Goal: Transaction & Acquisition: Purchase product/service

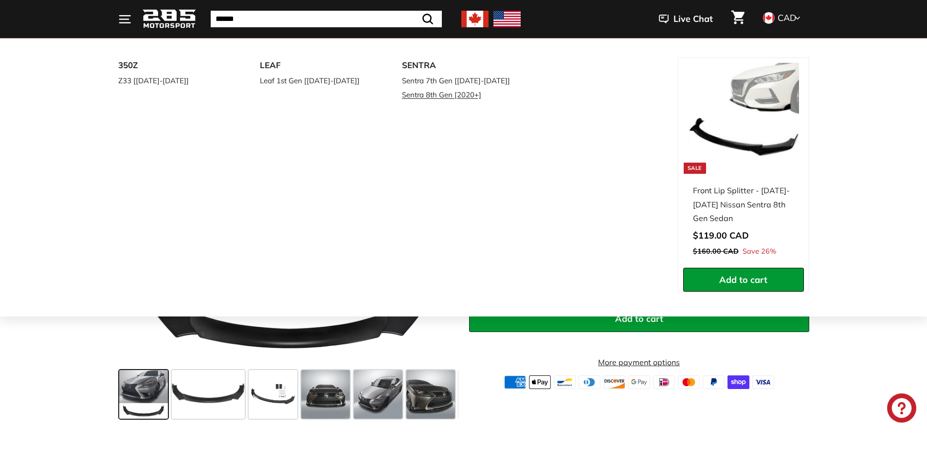
scroll to position [162, 0]
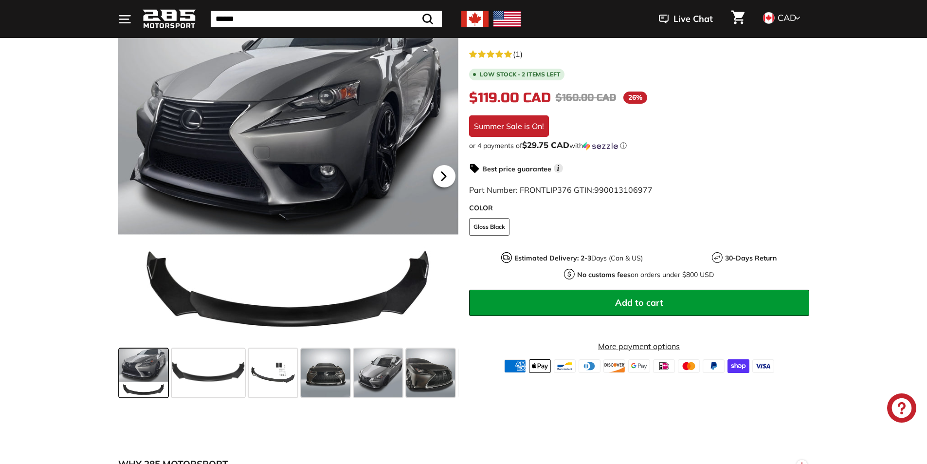
click at [440, 175] on icon at bounding box center [444, 176] width 22 height 22
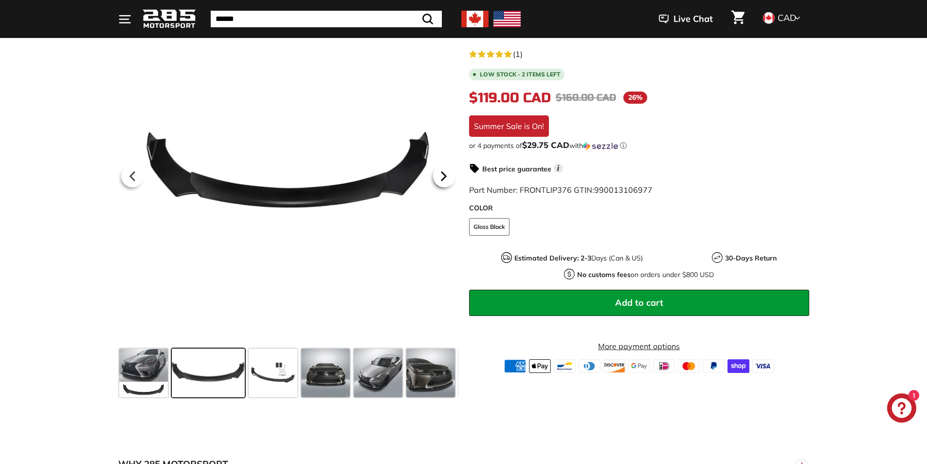
click at [441, 176] on icon at bounding box center [444, 176] width 22 height 22
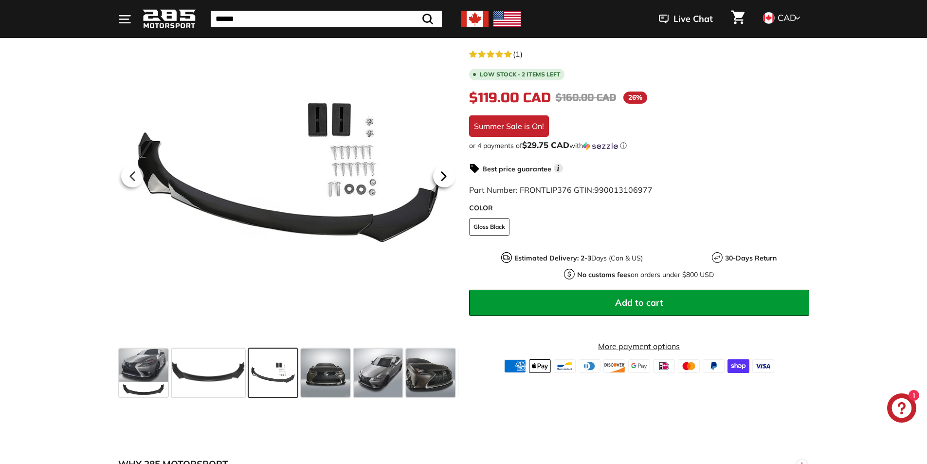
click at [444, 176] on icon at bounding box center [443, 176] width 4 height 8
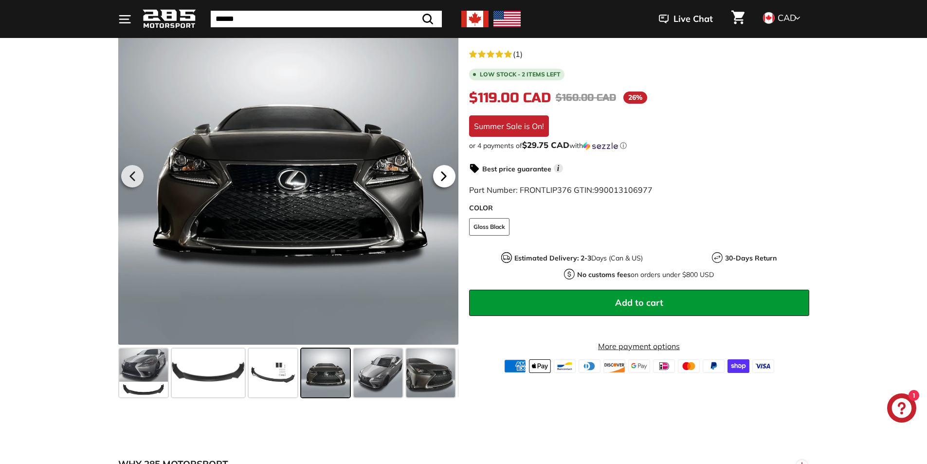
click at [445, 176] on icon at bounding box center [443, 176] width 4 height 8
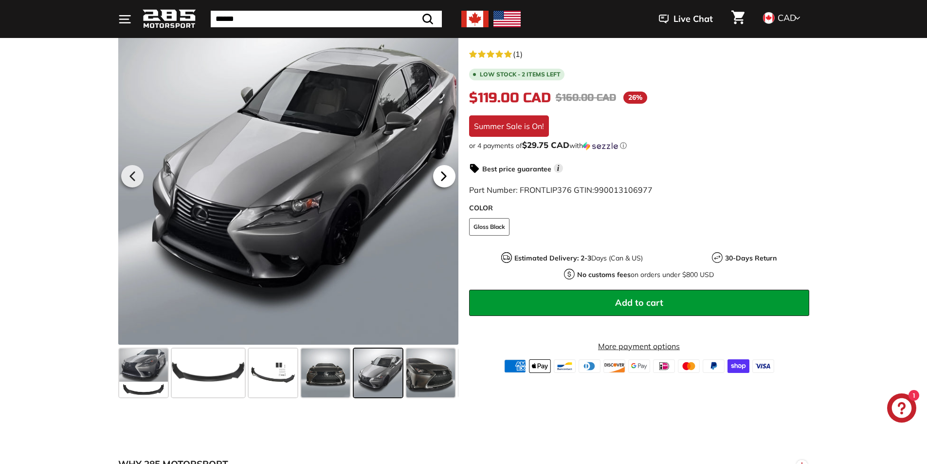
click at [452, 177] on icon at bounding box center [444, 176] width 22 height 22
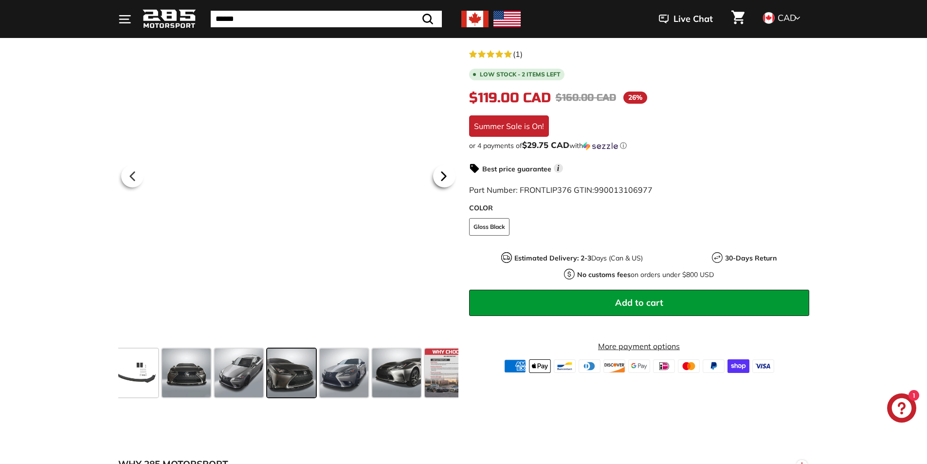
scroll to position [0, 143]
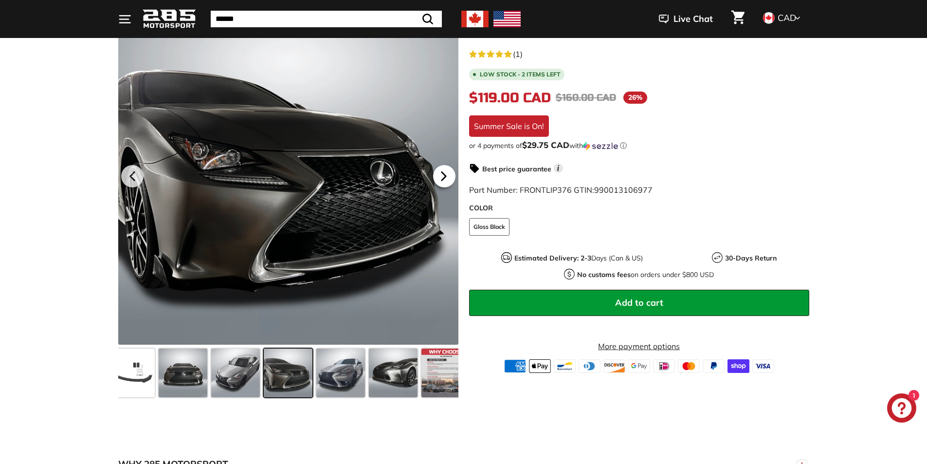
click at [448, 177] on icon at bounding box center [444, 176] width 22 height 22
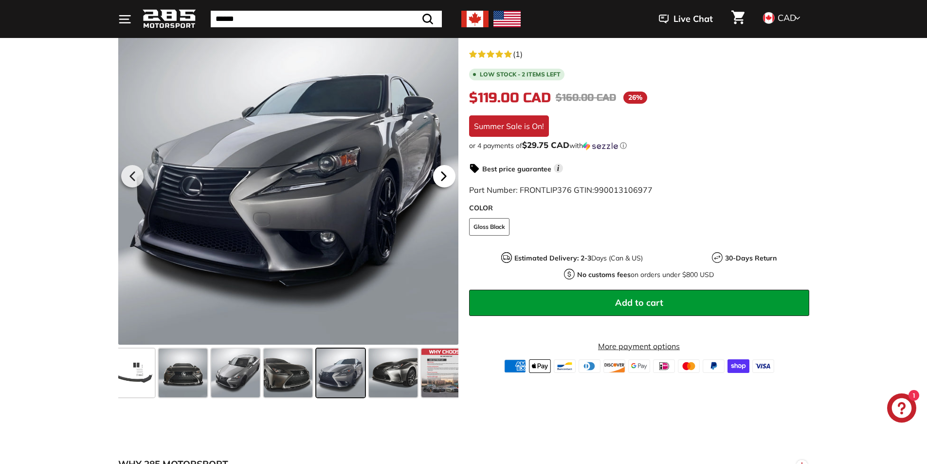
click at [450, 177] on icon at bounding box center [444, 176] width 22 height 22
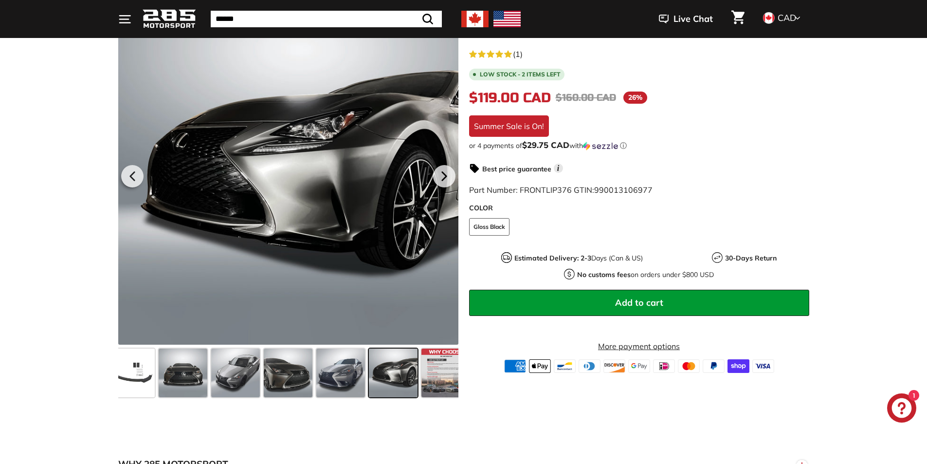
click at [451, 177] on icon at bounding box center [444, 176] width 22 height 22
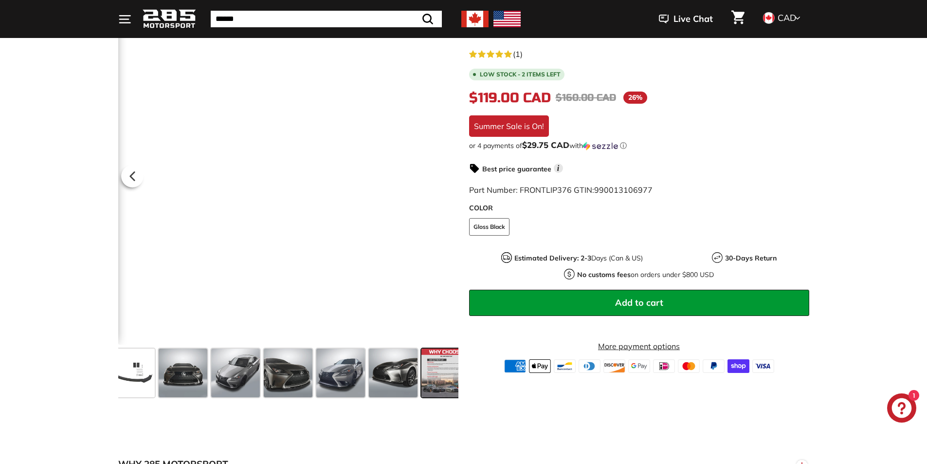
scroll to position [0, 156]
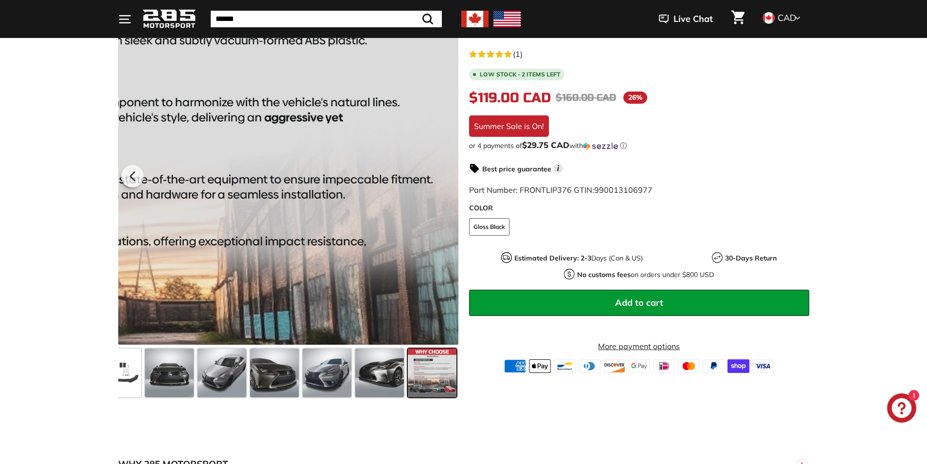
click at [453, 177] on div at bounding box center [288, 174] width 340 height 340
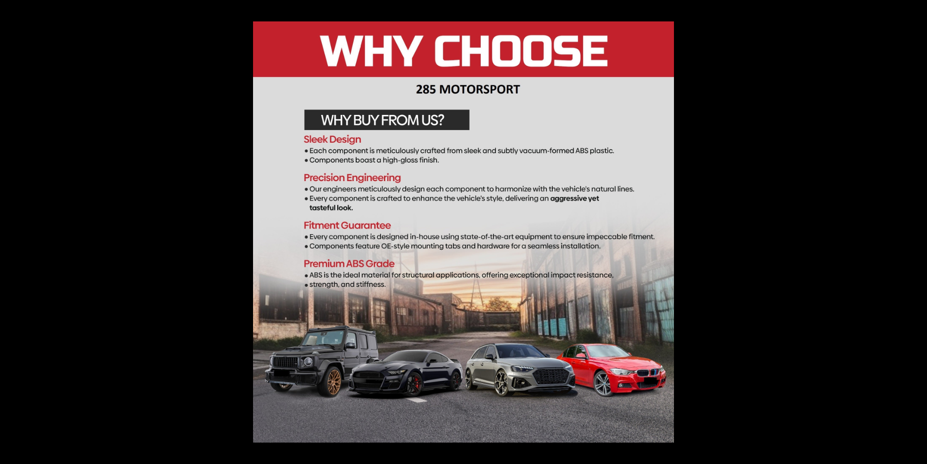
click at [915, 227] on button at bounding box center [910, 232] width 34 height 49
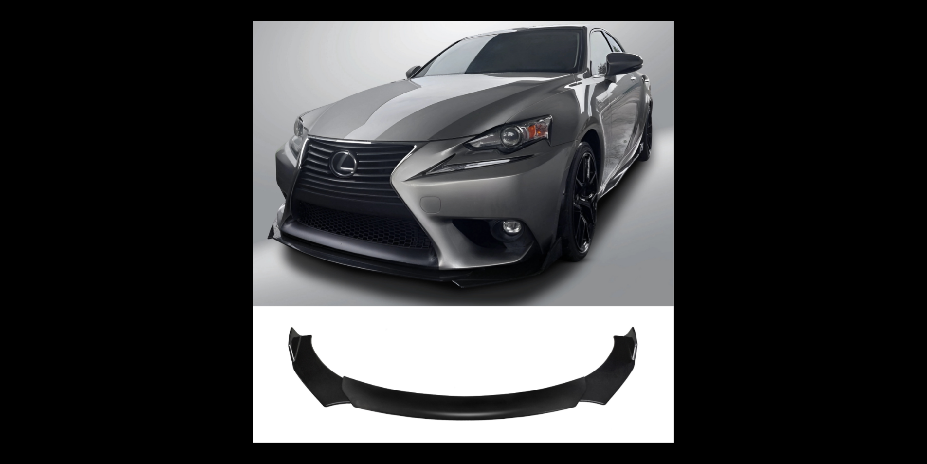
scroll to position [0, 0]
click at [916, 227] on button at bounding box center [910, 232] width 34 height 49
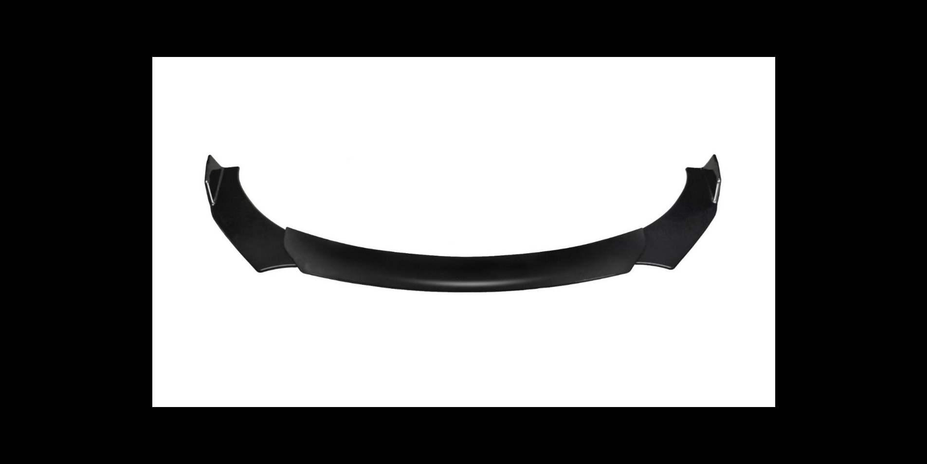
click at [916, 227] on button at bounding box center [910, 232] width 34 height 49
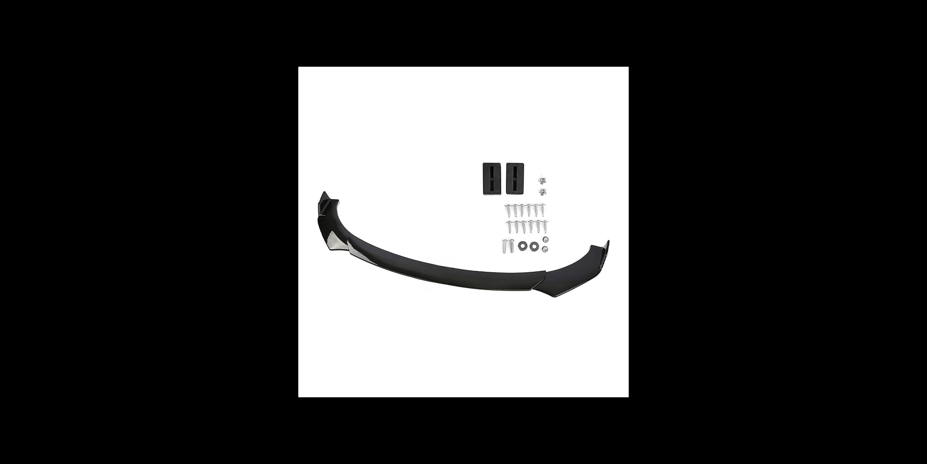
click at [916, 227] on button at bounding box center [910, 232] width 34 height 49
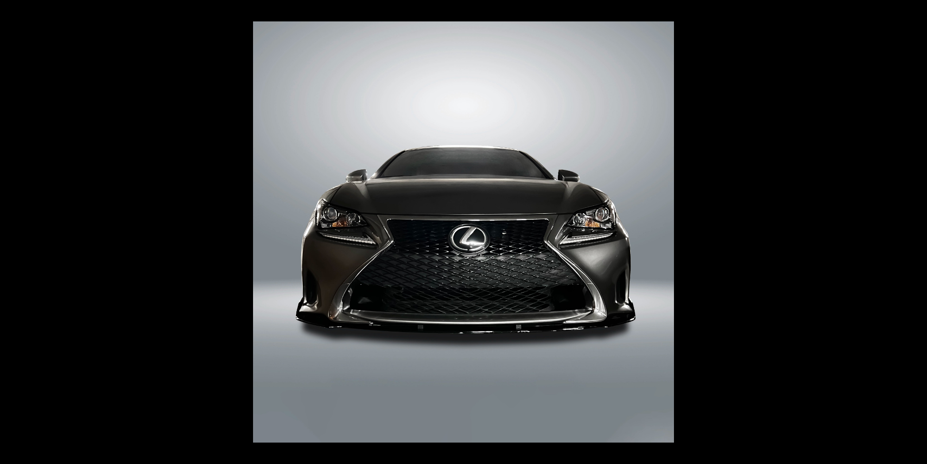
click at [916, 227] on button at bounding box center [910, 232] width 34 height 49
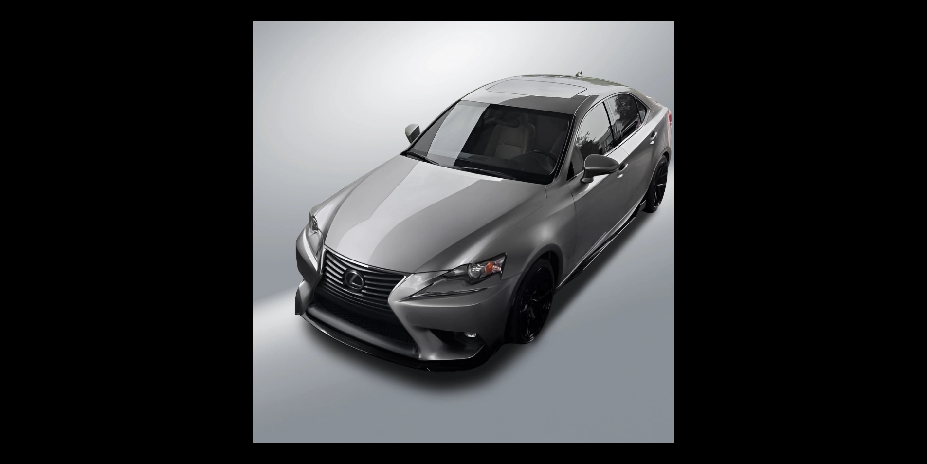
click at [916, 227] on button at bounding box center [910, 232] width 34 height 49
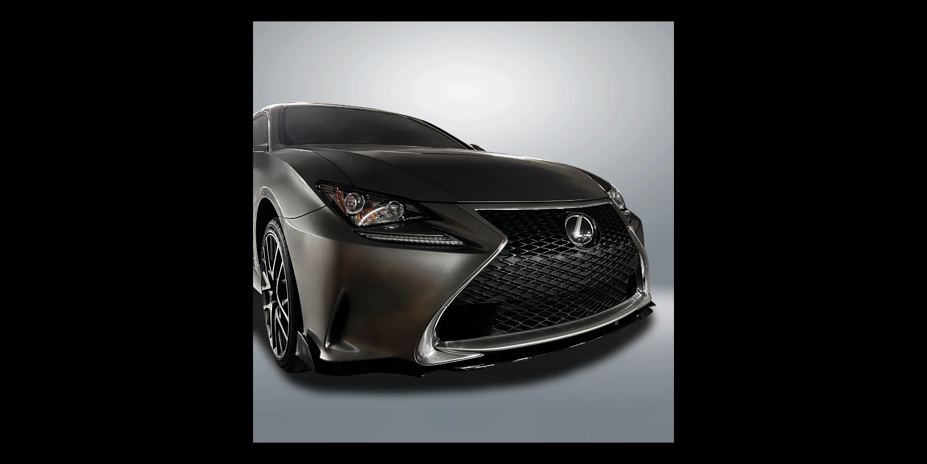
click at [917, 227] on button at bounding box center [910, 232] width 34 height 49
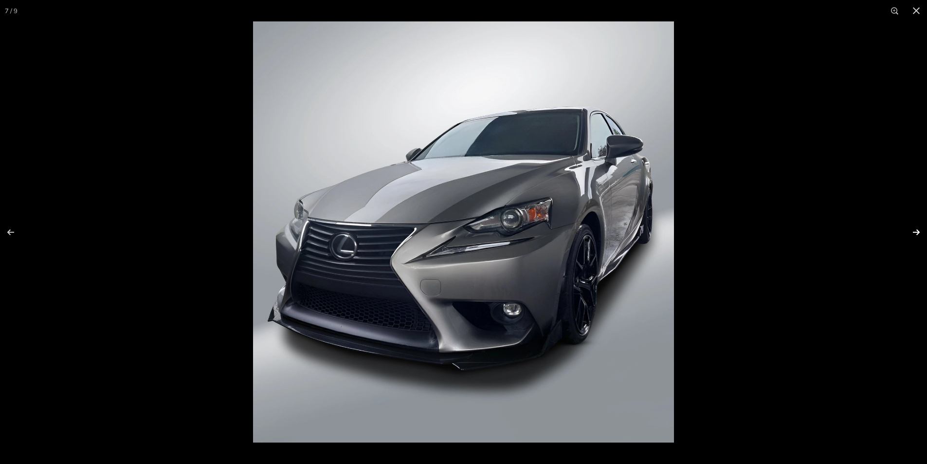
scroll to position [0, 143]
click at [915, 8] on button at bounding box center [916, 10] width 21 height 21
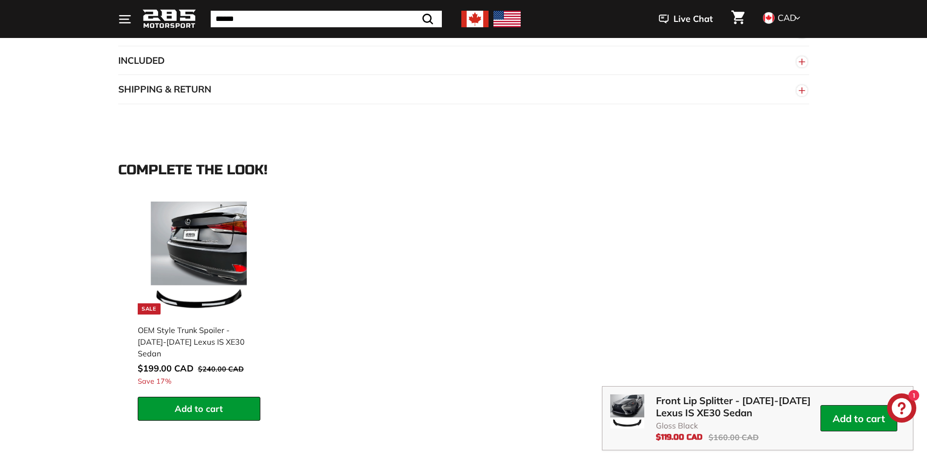
scroll to position [811, 0]
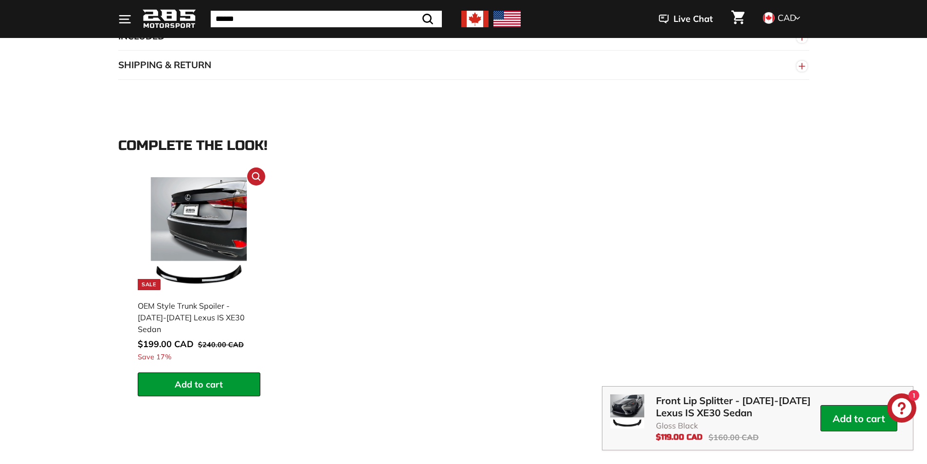
click at [216, 232] on img at bounding box center [199, 233] width 113 height 113
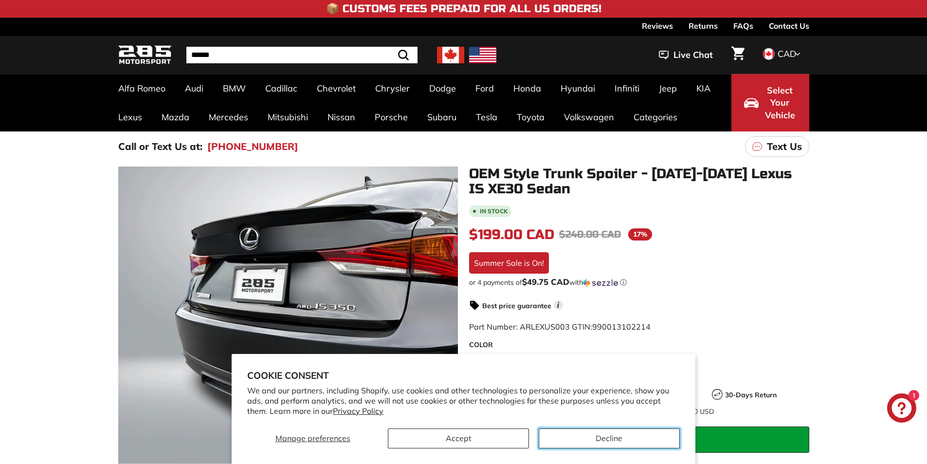
drag, startPoint x: 574, startPoint y: 438, endPoint x: 550, endPoint y: 434, distance: 25.1
click at [574, 438] on button "Decline" at bounding box center [609, 438] width 141 height 20
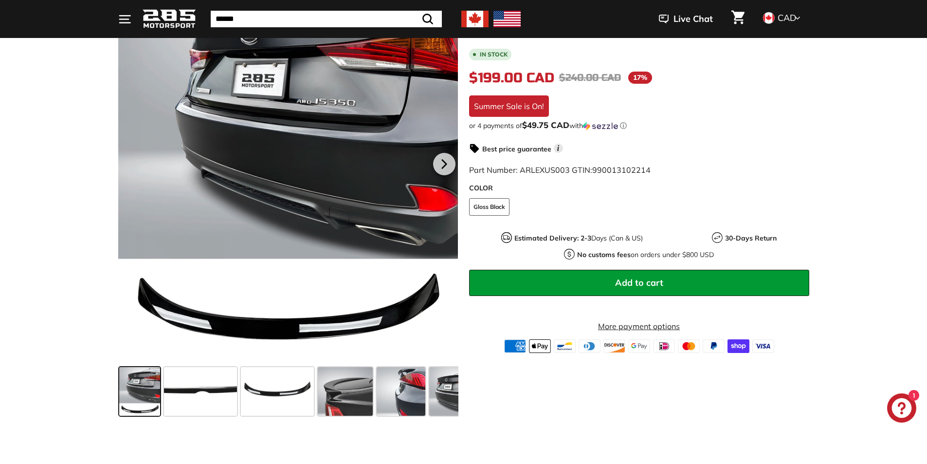
scroll to position [243, 0]
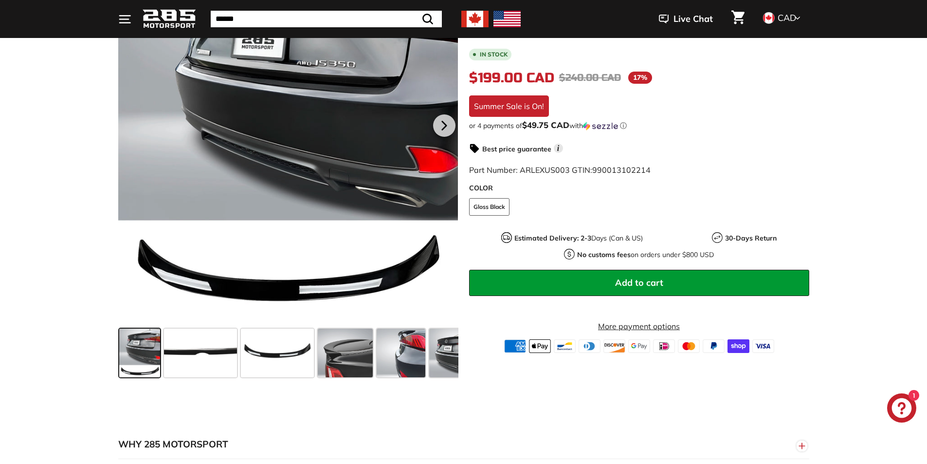
click at [130, 362] on span at bounding box center [139, 353] width 41 height 49
click at [202, 364] on span at bounding box center [200, 353] width 73 height 49
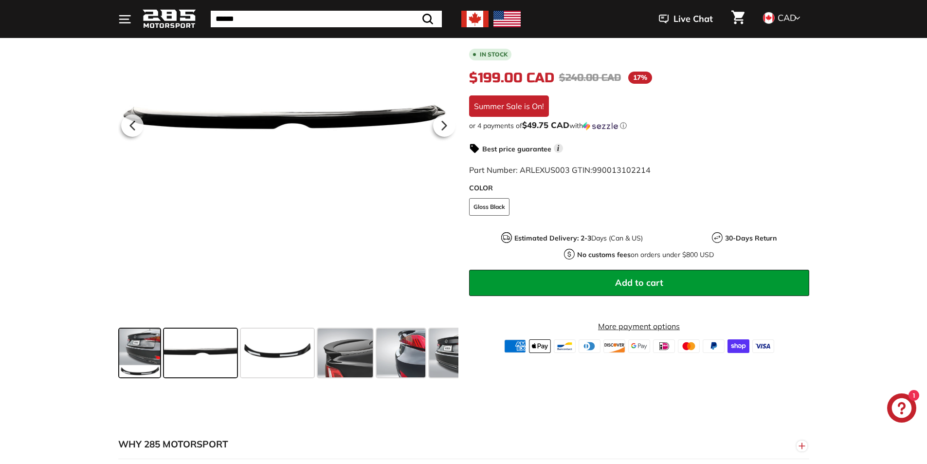
click at [143, 362] on span at bounding box center [139, 353] width 41 height 49
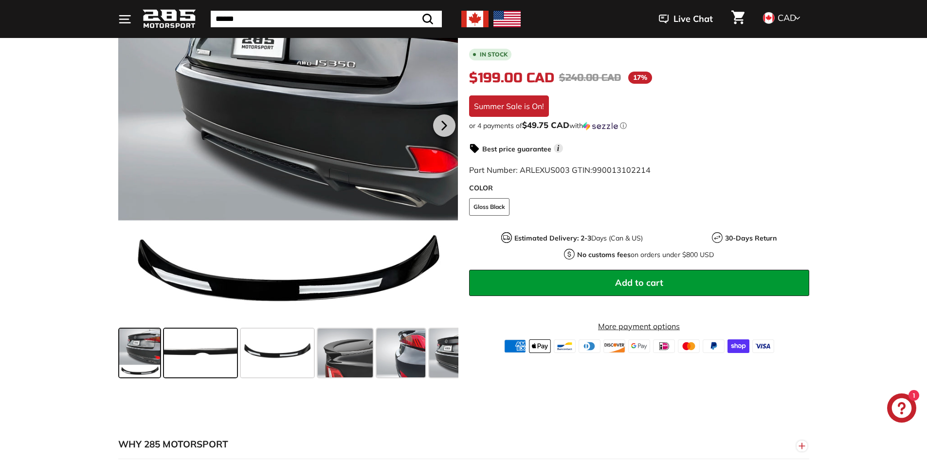
click at [187, 356] on span at bounding box center [200, 353] width 73 height 49
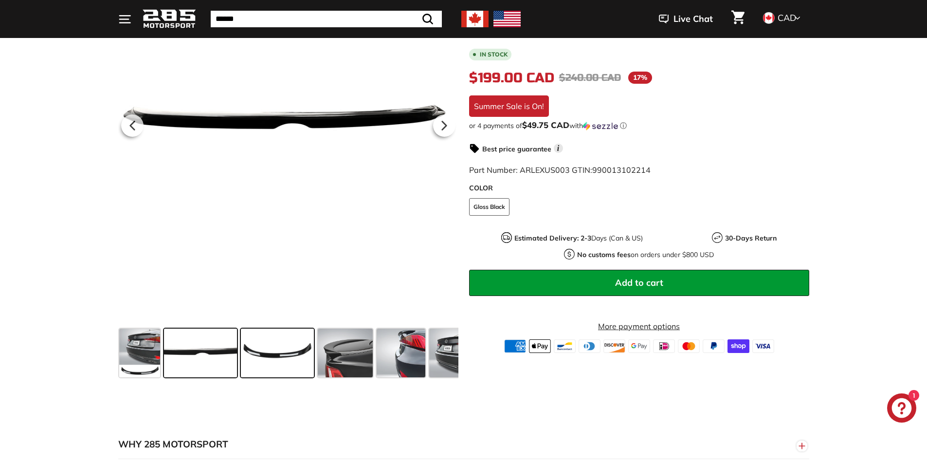
click at [257, 353] on span at bounding box center [277, 353] width 73 height 49
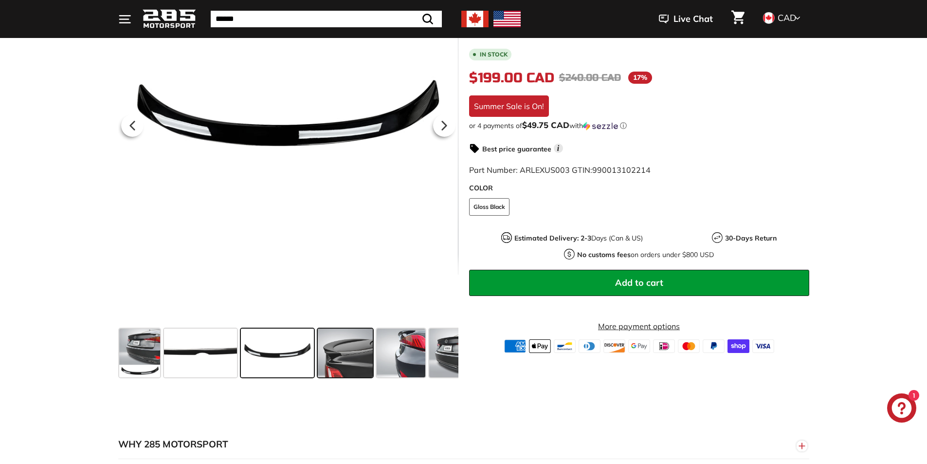
click at [360, 348] on span at bounding box center [345, 353] width 55 height 49
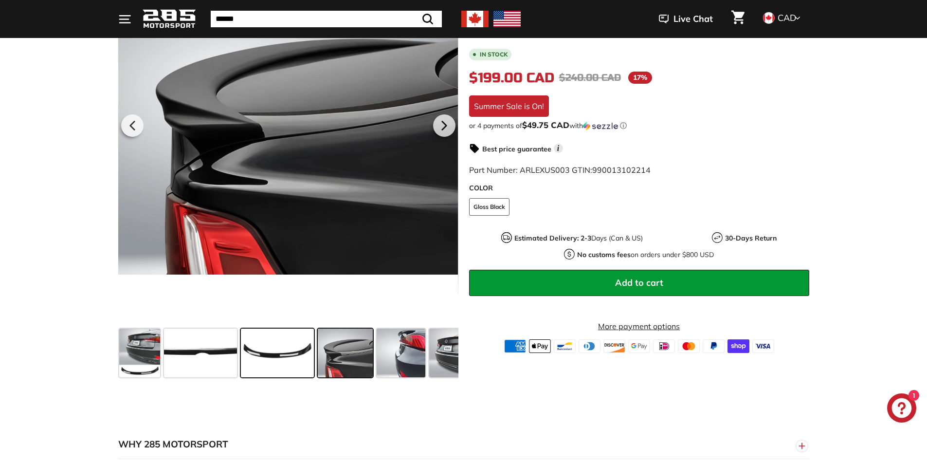
click at [262, 351] on span at bounding box center [277, 353] width 73 height 49
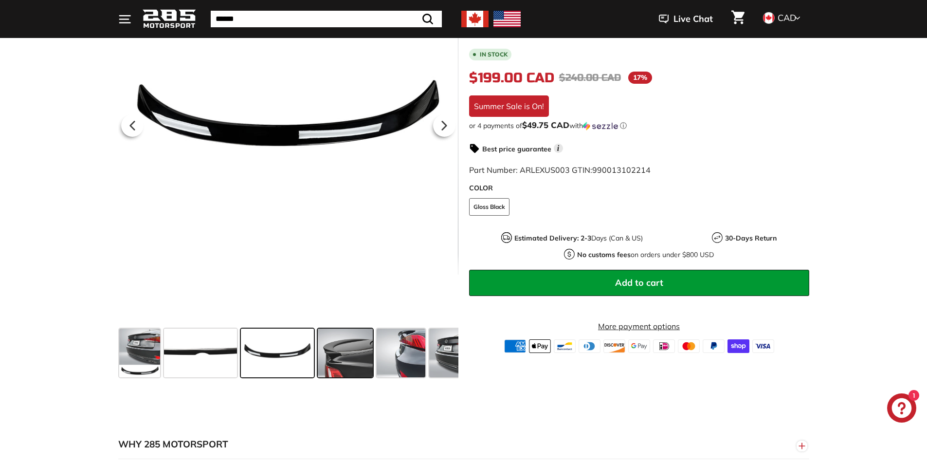
click at [326, 348] on span at bounding box center [345, 353] width 55 height 49
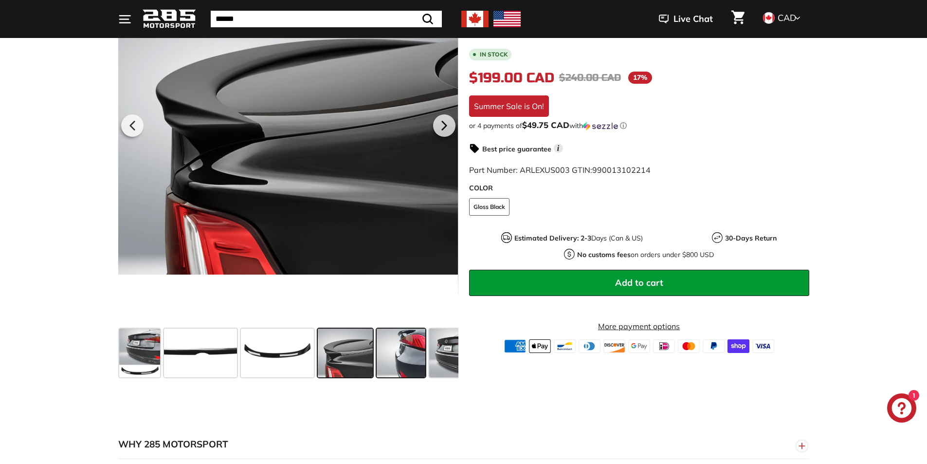
click at [396, 348] on span at bounding box center [401, 353] width 49 height 49
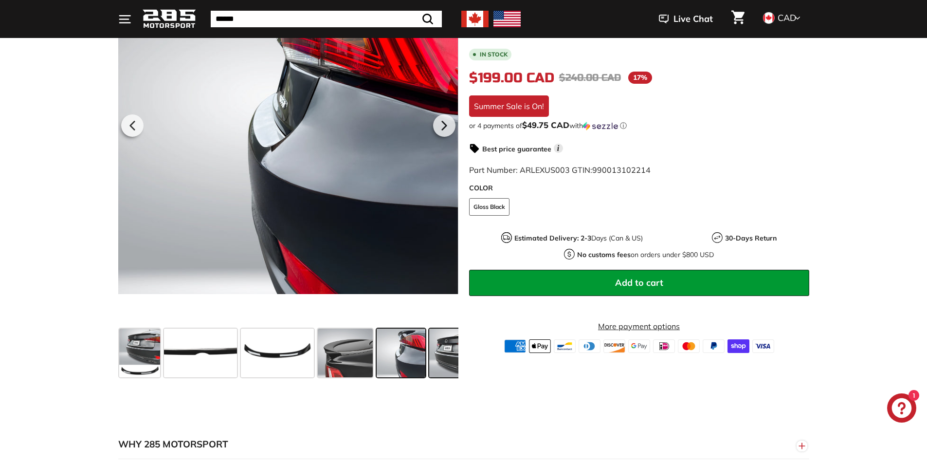
click at [450, 350] on span at bounding box center [453, 353] width 49 height 49
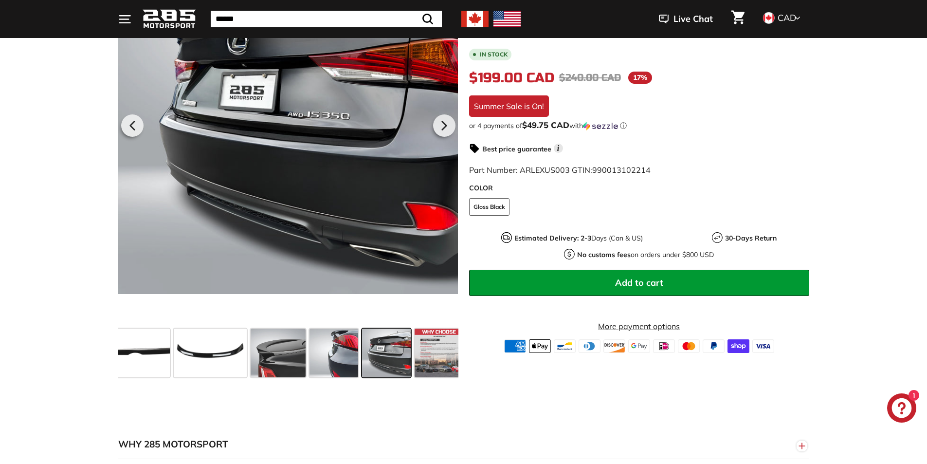
scroll to position [0, 74]
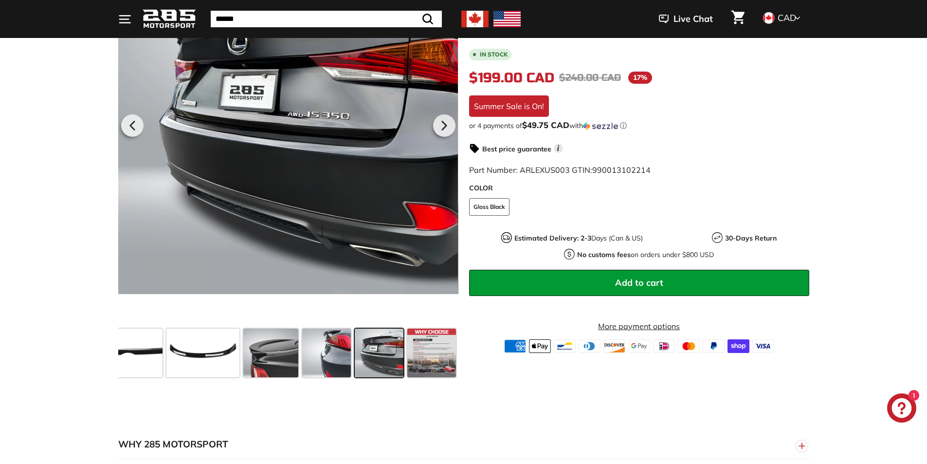
click at [451, 350] on span at bounding box center [431, 353] width 49 height 49
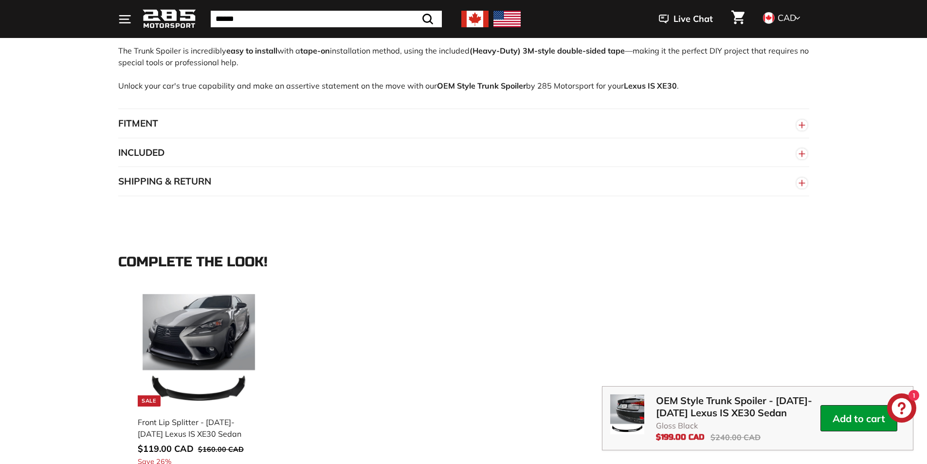
scroll to position [649, 0]
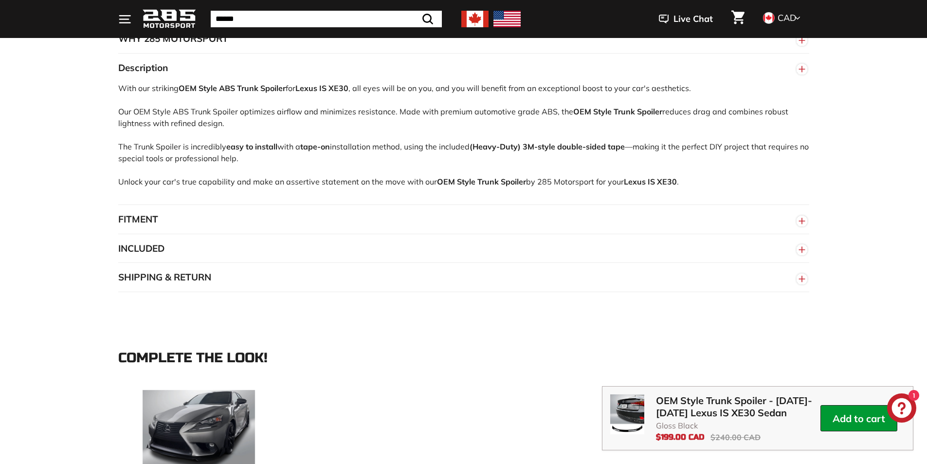
click at [473, 246] on button "INCLUDED" at bounding box center [463, 248] width 691 height 29
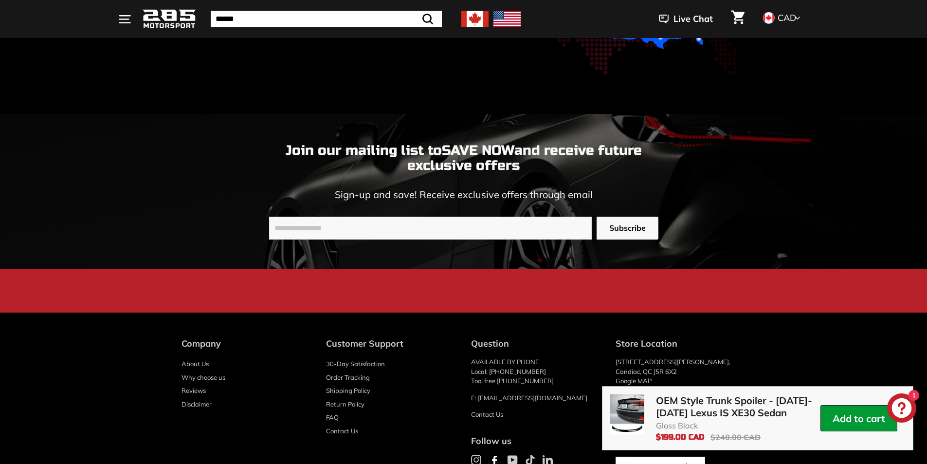
scroll to position [2507, 0]
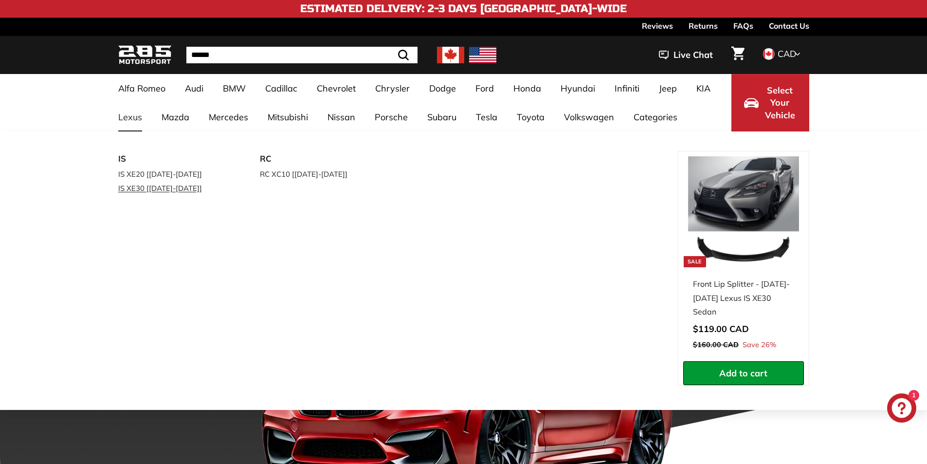
click at [141, 190] on link "IS XE30 [[DATE]-[DATE]]" at bounding box center [175, 188] width 115 height 14
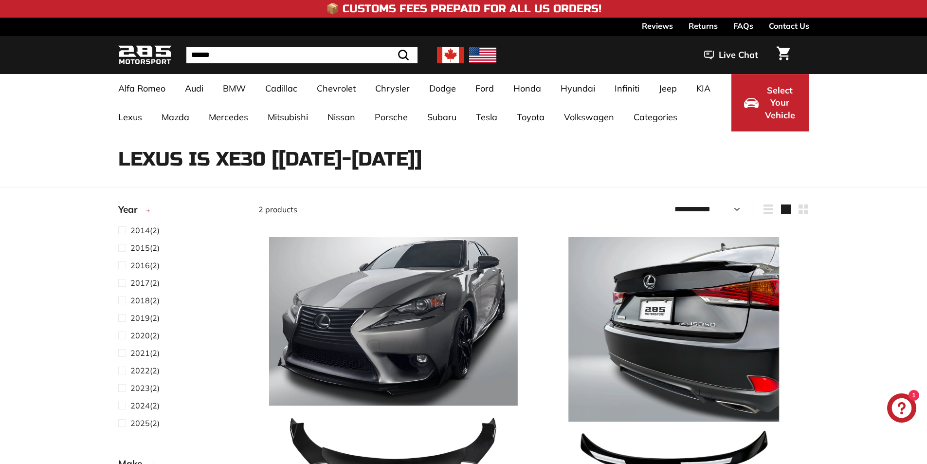
select select "**********"
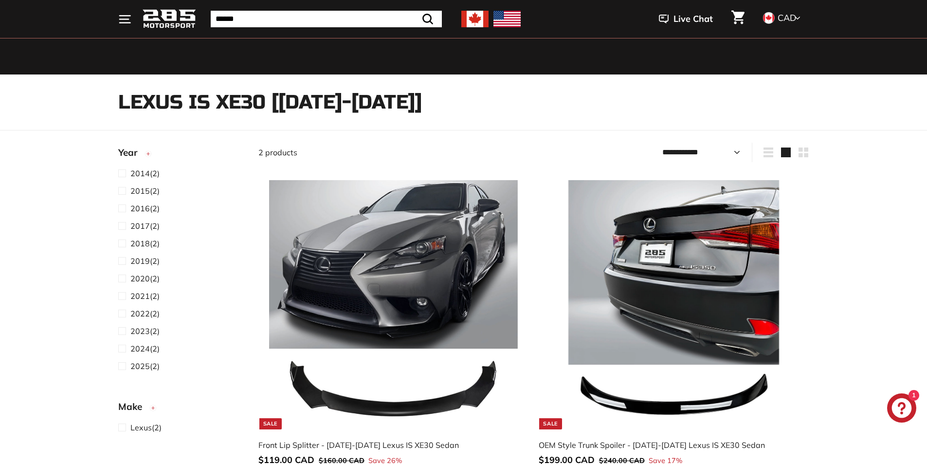
scroll to position [81, 0]
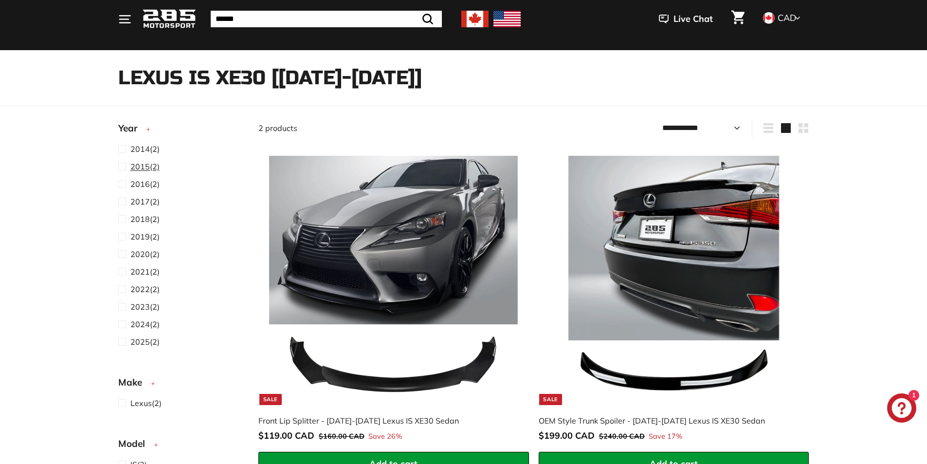
click at [142, 167] on span "2015" at bounding box center [139, 167] width 19 height 10
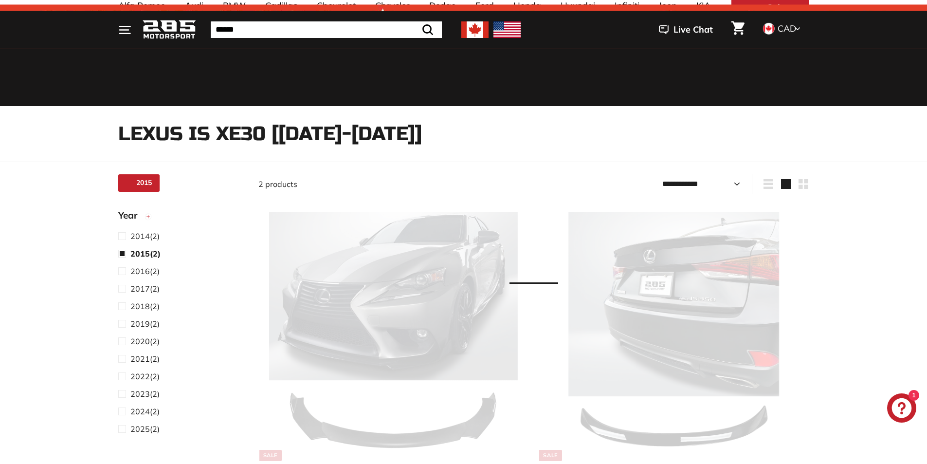
select select "**********"
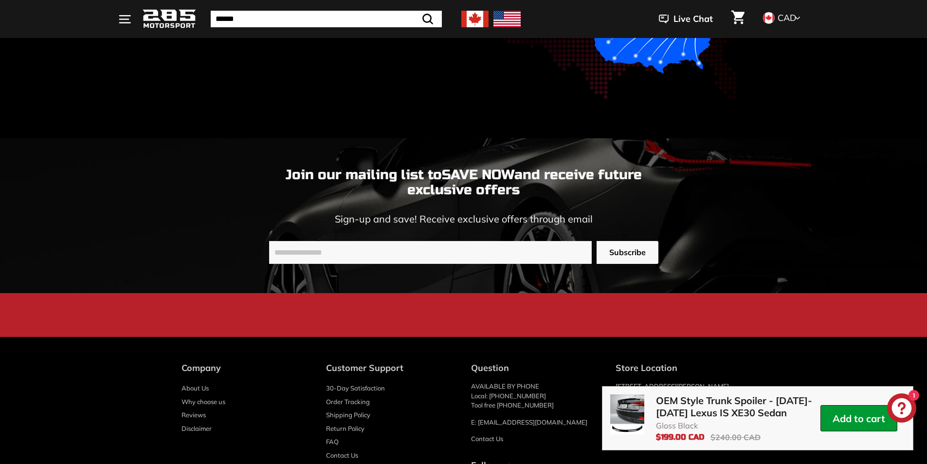
scroll to position [0, 74]
